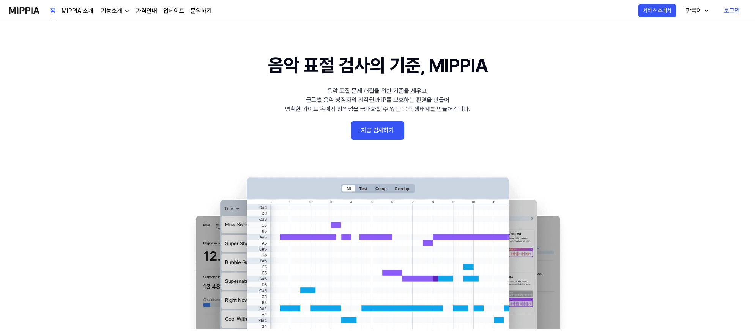
click at [385, 132] on link "지금 검사하기" at bounding box center [377, 130] width 53 height 18
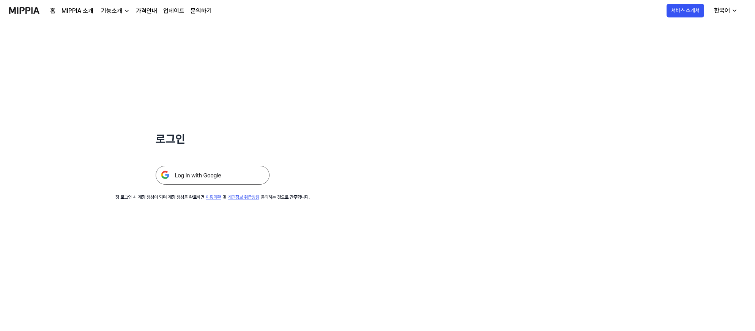
click at [212, 175] on img at bounding box center [213, 175] width 114 height 19
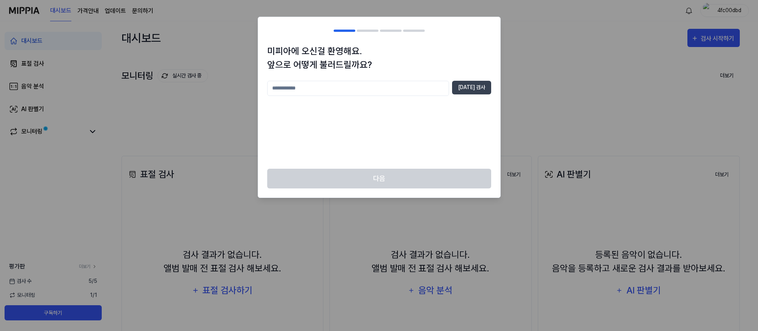
click at [403, 88] on input "text" at bounding box center [358, 88] width 182 height 15
type input "*"
type input "****"
click at [476, 87] on button "중복 검사" at bounding box center [471, 88] width 39 height 14
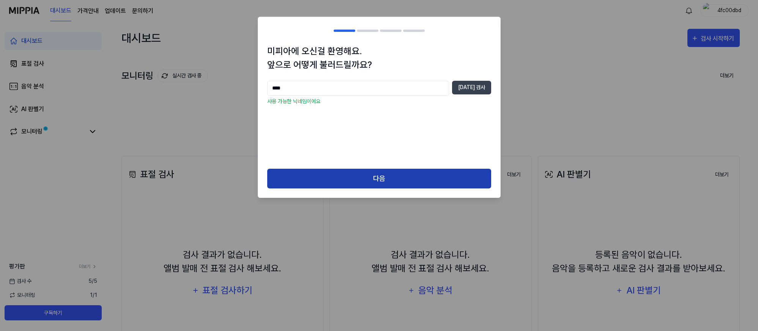
click at [398, 176] on button "다음" at bounding box center [379, 179] width 224 height 20
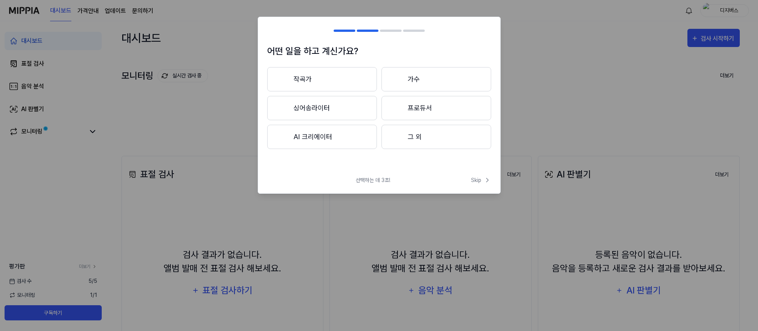
click at [333, 143] on button "AI 크리에이터" at bounding box center [322, 137] width 110 height 24
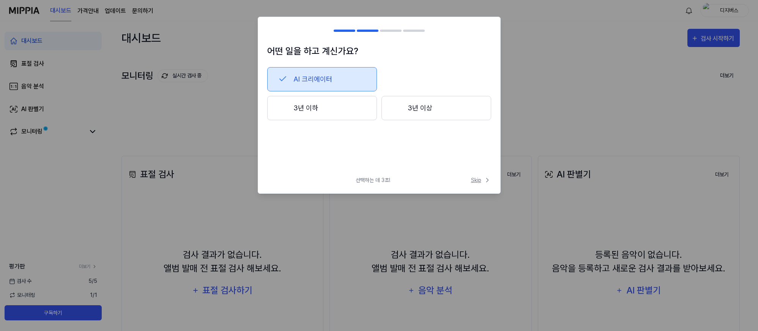
click at [482, 180] on span "Skip" at bounding box center [481, 181] width 20 height 8
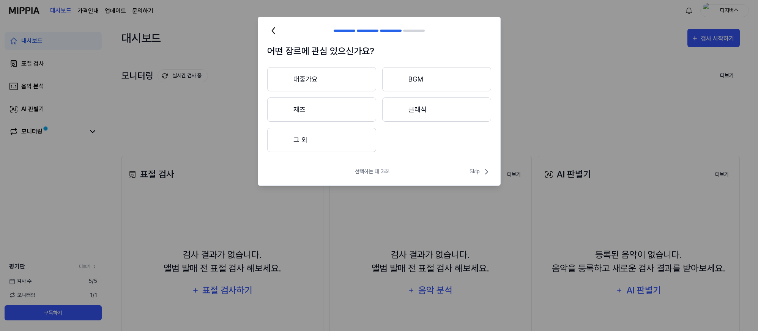
click at [340, 79] on button "대중가요" at bounding box center [321, 79] width 109 height 24
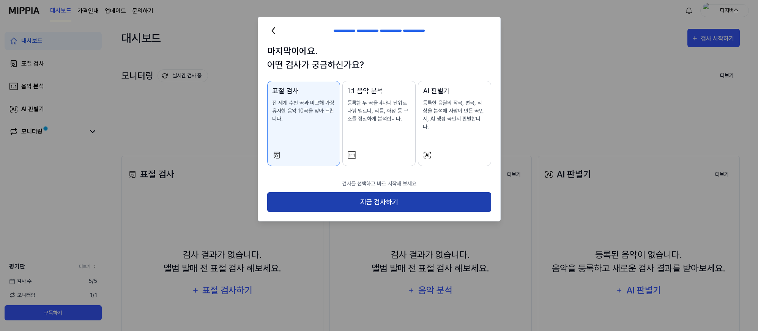
click at [366, 197] on button "지금 검사하기" at bounding box center [379, 202] width 224 height 20
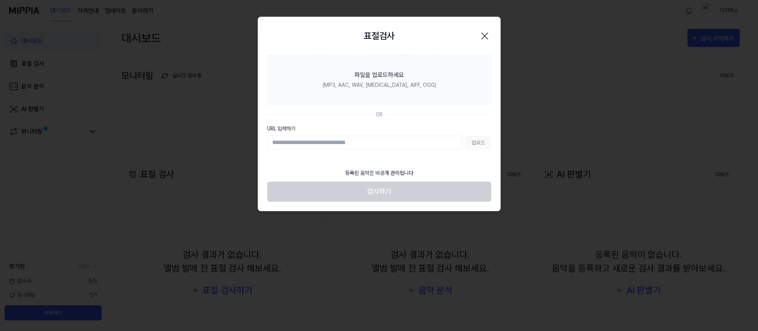
click at [476, 145] on div "업로드" at bounding box center [379, 143] width 224 height 14
click at [390, 137] on input "URL 입력하기" at bounding box center [364, 143] width 195 height 14
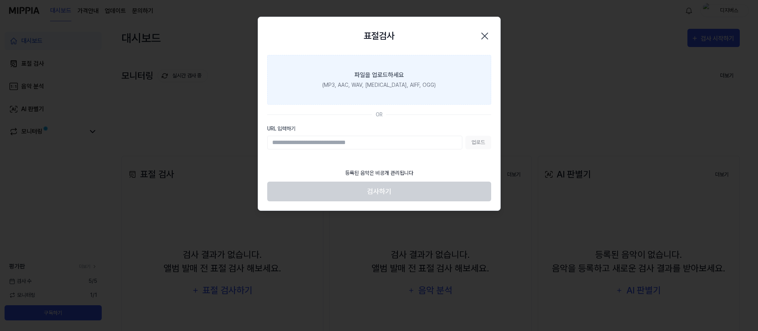
click at [377, 85] on div "(MP3, AAC, WAV, FLAC, AIFF, OGG)" at bounding box center [379, 85] width 114 height 8
click at [0, 0] on input "파일을 업로드하세요 (MP3, AAC, WAV, FLAC, AIFF, OGG)" at bounding box center [0, 0] width 0 height 0
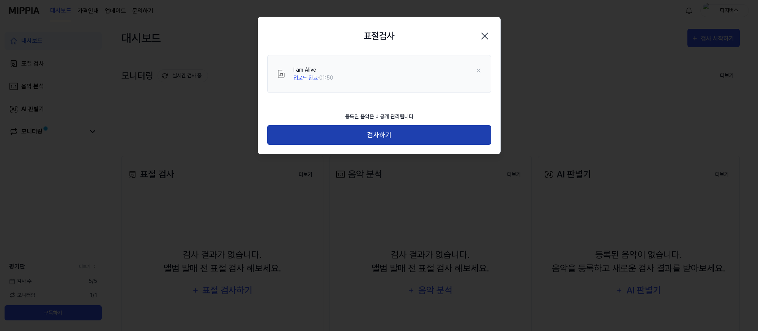
click at [345, 142] on button "검사하기" at bounding box center [379, 135] width 224 height 20
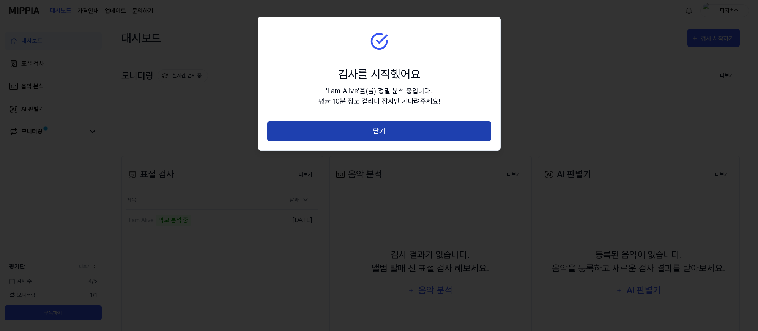
click at [353, 134] on button "닫기" at bounding box center [379, 131] width 224 height 20
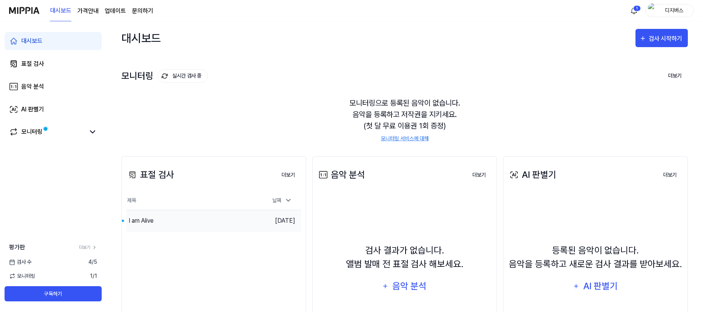
click at [152, 224] on div "I am Alive" at bounding box center [141, 220] width 25 height 9
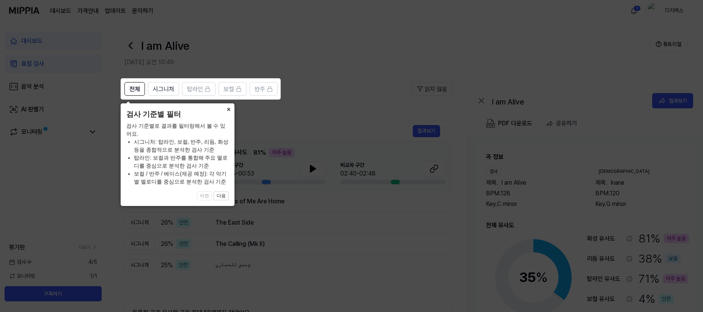
click at [228, 110] on button "×" at bounding box center [228, 108] width 12 height 11
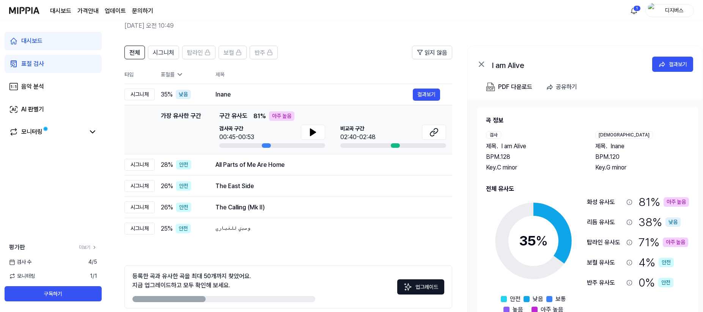
scroll to position [38, 0]
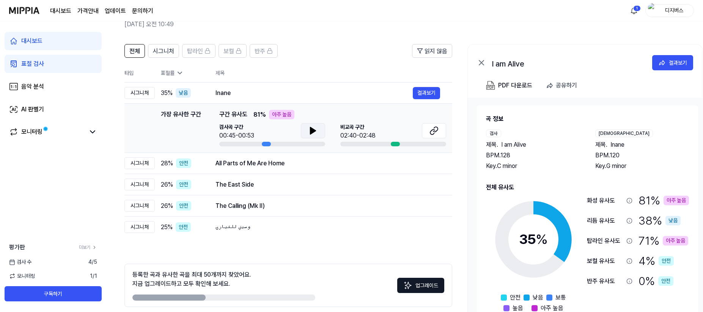
click at [315, 130] on icon at bounding box center [313, 130] width 5 height 7
click at [315, 130] on icon at bounding box center [315, 131] width 2 height 6
click at [438, 129] on icon at bounding box center [434, 130] width 9 height 9
click at [175, 73] on div "표절률" at bounding box center [182, 73] width 43 height 8
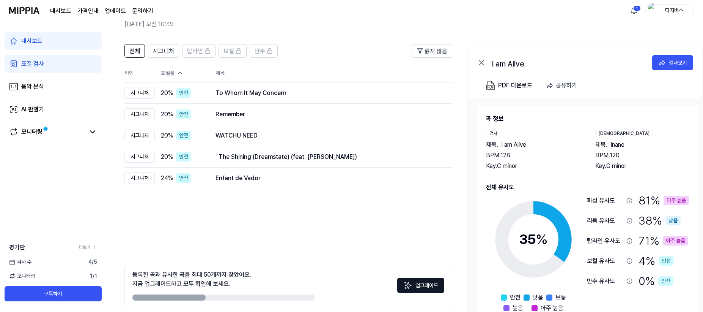
click at [239, 228] on div "전체 시그니처 탑라인 보컬 반주 읽지 않음 전체 시그니처 탑라인 보컬 반주 타입 표절률 제목 표절률 읽지 않음 시그니처 20 % 안전 To W…" at bounding box center [289, 186] width 328 height 285
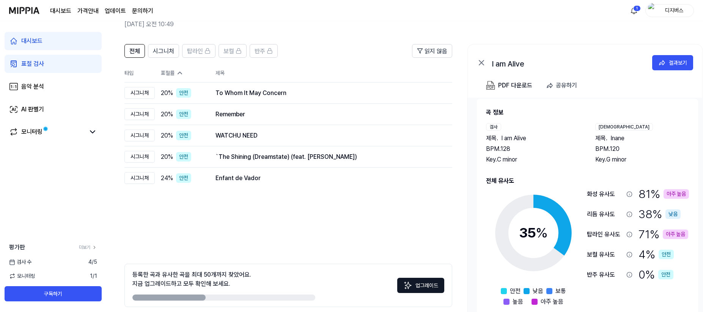
scroll to position [13, 0]
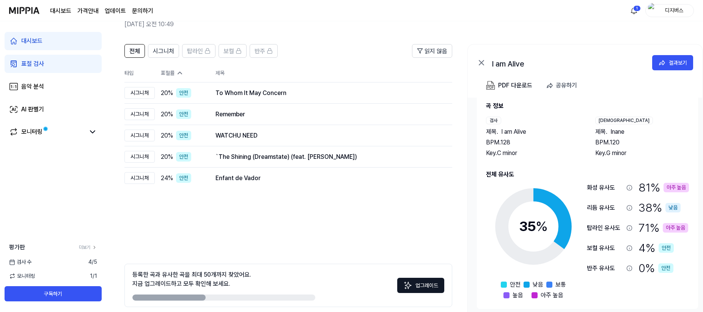
click at [609, 229] on div "탑라인 유사도" at bounding box center [605, 227] width 36 height 9
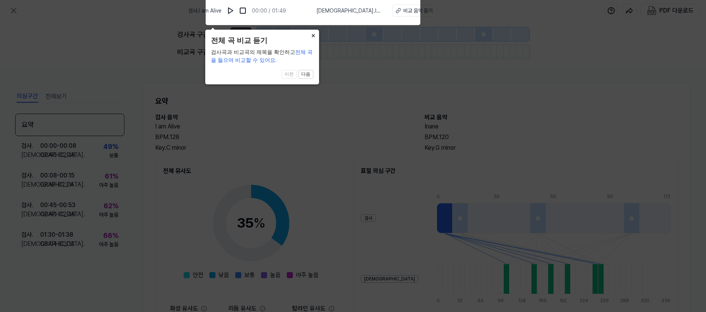
click at [314, 33] on button "×" at bounding box center [313, 35] width 12 height 11
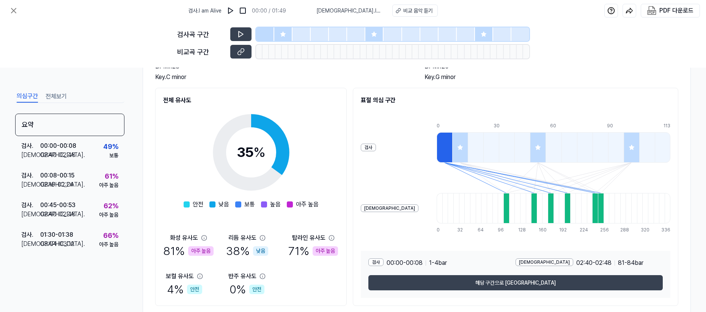
scroll to position [92, 0]
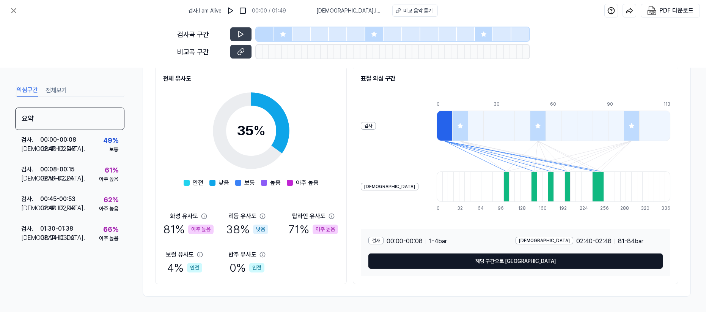
click at [535, 261] on button "해당 구간으로 이동" at bounding box center [516, 260] width 295 height 15
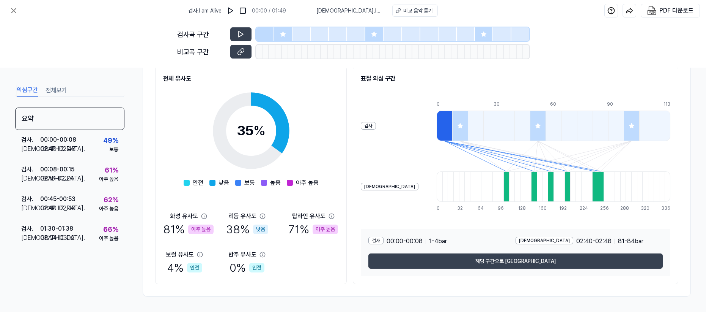
scroll to position [0, 0]
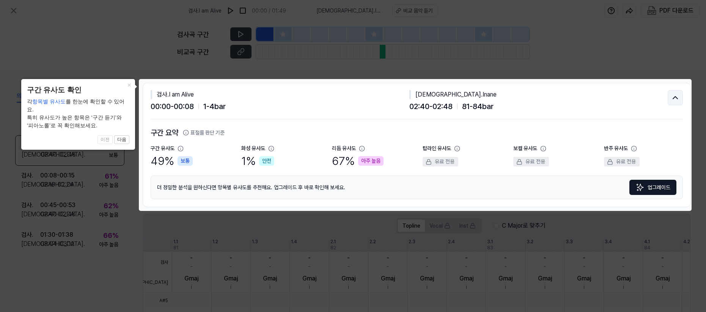
click at [677, 95] on button at bounding box center [675, 97] width 15 height 15
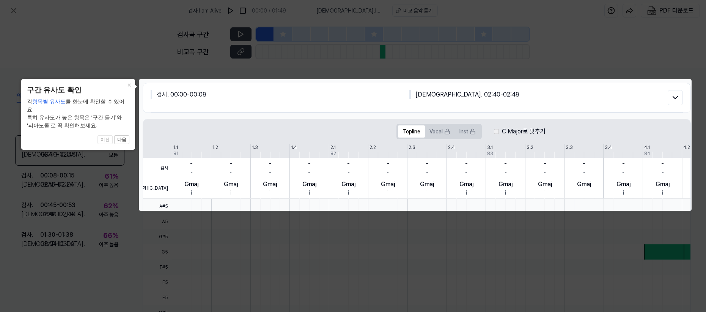
click at [75, 298] on icon at bounding box center [353, 156] width 706 height 312
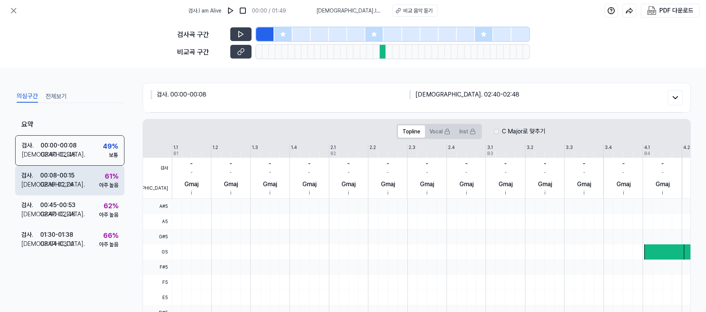
click at [77, 170] on div "검사 . 00:08 - 00:15 비교 . 02:16 - 02:24 61 % 아주 높음" at bounding box center [69, 181] width 109 height 30
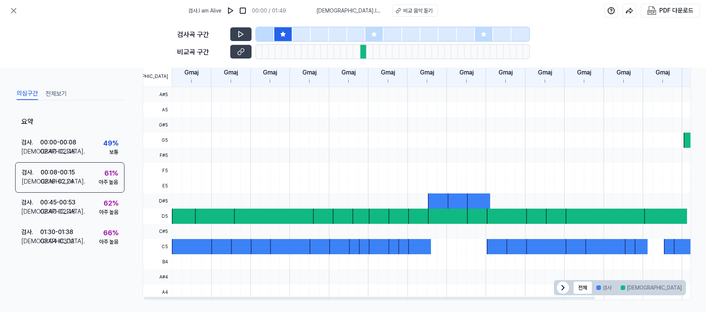
scroll to position [115, 0]
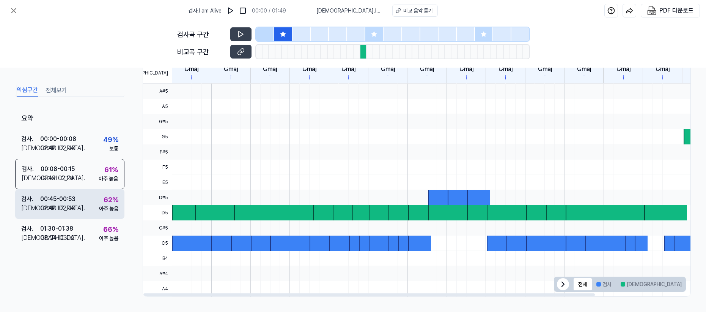
click at [65, 205] on div "02:40 - 02:48" at bounding box center [57, 207] width 35 height 9
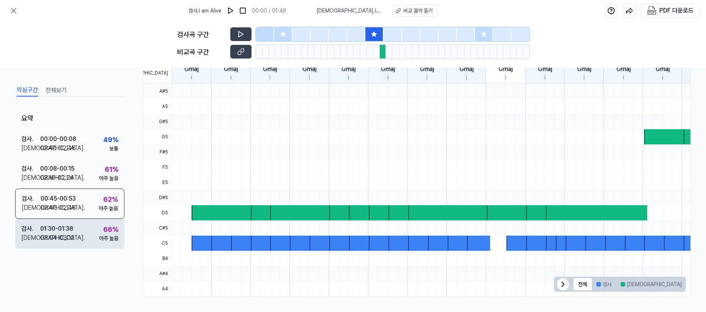
click at [68, 236] on div "03:04 - 03:12" at bounding box center [57, 237] width 34 height 9
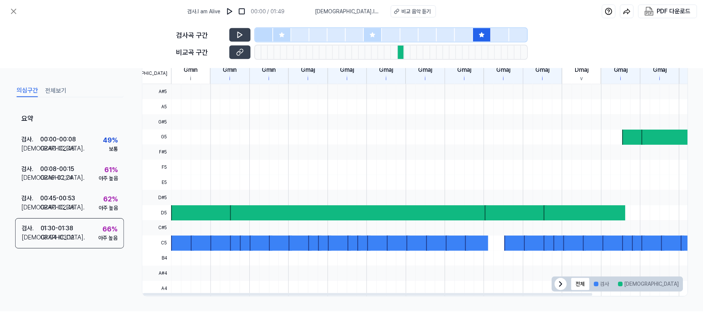
scroll to position [38, 0]
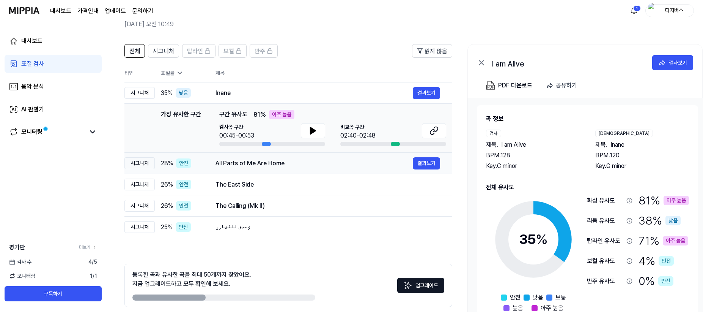
click at [275, 166] on div "All Parts of Me Are Home" at bounding box center [314, 163] width 197 height 9
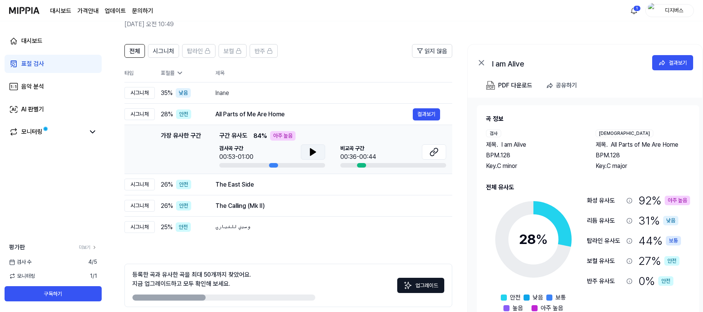
click at [313, 153] on icon at bounding box center [313, 151] width 5 height 7
click at [435, 151] on icon at bounding box center [432, 153] width 5 height 5
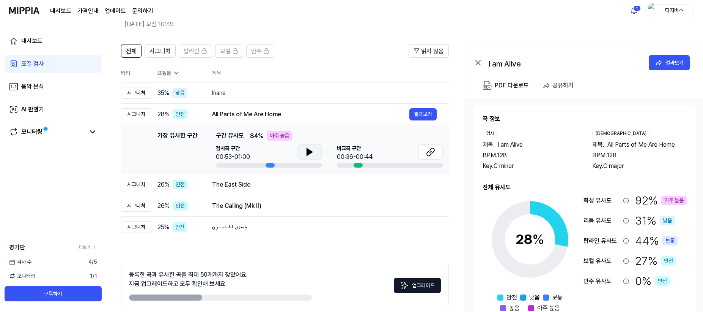
scroll to position [0, 4]
drag, startPoint x: 273, startPoint y: 164, endPoint x: 269, endPoint y: 165, distance: 3.8
click at [269, 165] on div at bounding box center [269, 165] width 9 height 5
click at [229, 185] on div "The East Side" at bounding box center [310, 184] width 197 height 9
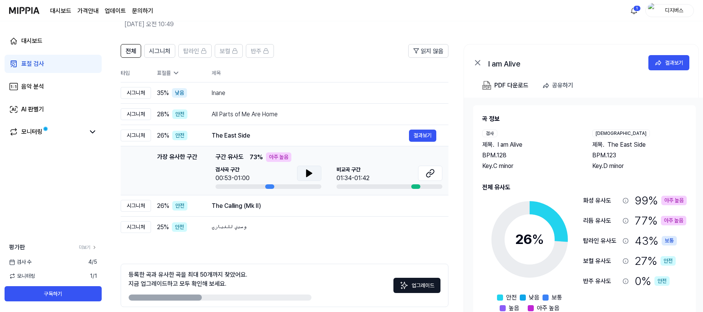
click at [311, 173] on icon at bounding box center [309, 173] width 5 height 7
click at [309, 175] on icon at bounding box center [309, 173] width 9 height 9
click at [429, 174] on icon at bounding box center [430, 173] width 9 height 9
